Goal: Task Accomplishment & Management: Use online tool/utility

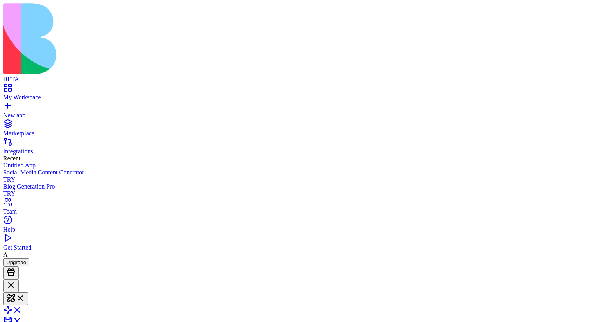
type textarea "**********"
click at [14, 105] on link "New app" at bounding box center [295, 112] width 585 height 14
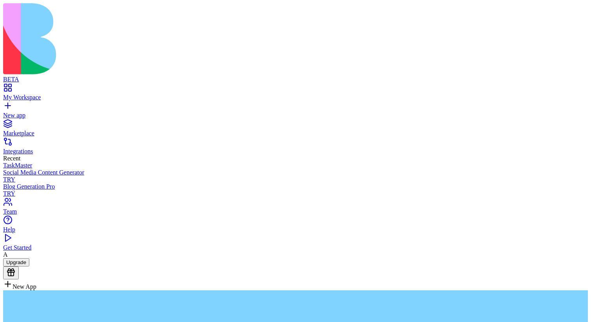
type textarea "**********"
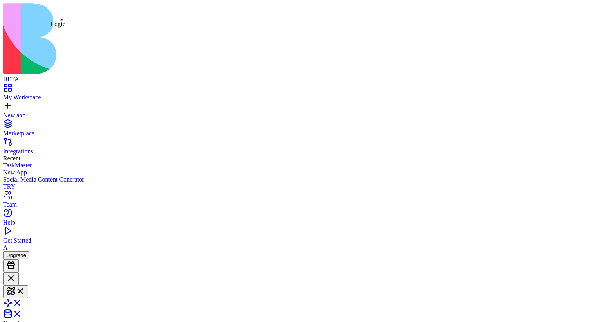
type textarea "**********"
